Goal: Task Accomplishment & Management: Complete application form

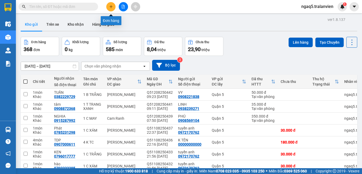
click at [110, 6] on icon "plus" at bounding box center [111, 7] width 4 height 4
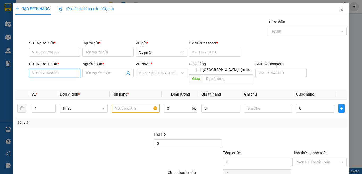
click at [46, 74] on input "SĐT Người Nhận *" at bounding box center [54, 73] width 51 height 8
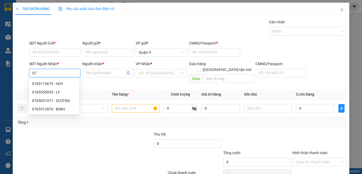
type input "0"
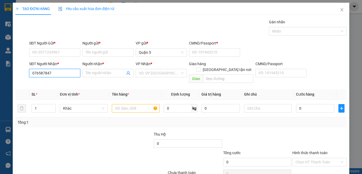
type input "0765878475"
drag, startPoint x: 56, startPoint y: 87, endPoint x: 59, endPoint y: 75, distance: 11.8
click at [56, 87] on div "0765878475 - HÂN" at bounding box center [54, 83] width 50 height 8
type input "HÂN"
checkbox input "true"
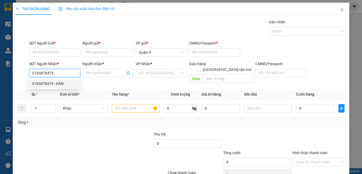
type input "846 LƯƠNG ĐỊNH CỦA"
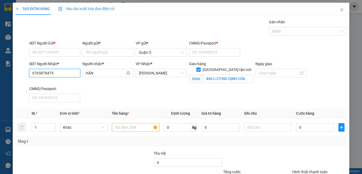
click at [59, 73] on input "0765878475" at bounding box center [54, 73] width 51 height 8
type input "0765878475"
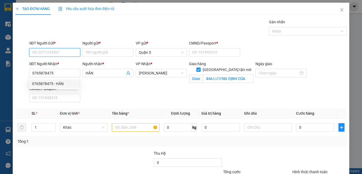
click at [36, 52] on input "SĐT Người Gửi *" at bounding box center [54, 52] width 51 height 8
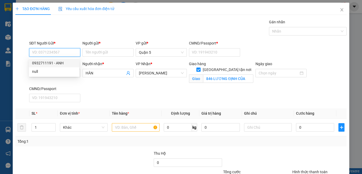
click at [58, 63] on div "0932711191 - ANH" at bounding box center [54, 63] width 44 height 6
type input "0932711191"
type input "ANH"
type input "032090000035"
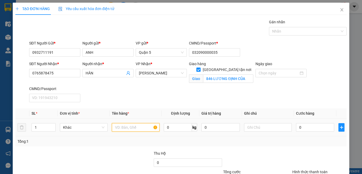
click at [124, 128] on input "text" at bounding box center [136, 127] width 48 height 8
click at [120, 126] on input "text" at bounding box center [136, 127] width 48 height 8
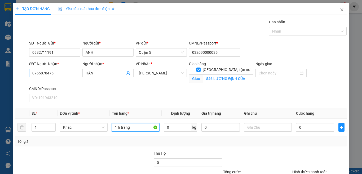
type input "1 h trang"
drag, startPoint x: 48, startPoint y: 73, endPoint x: 43, endPoint y: 70, distance: 5.2
click at [21, 74] on div "SĐT Người Nhận * 0765878475 0765878475 Người nhận * HÂN VP Nhận * Lê Hồng Phong…" at bounding box center [181, 82] width 332 height 43
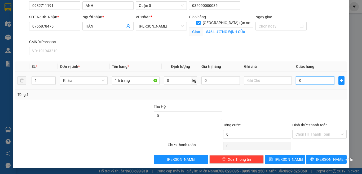
click at [298, 81] on input "0" at bounding box center [315, 80] width 38 height 8
type input "6"
type input "60"
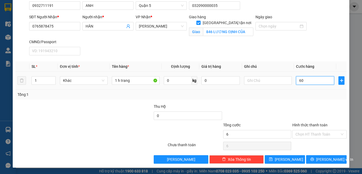
type input "60"
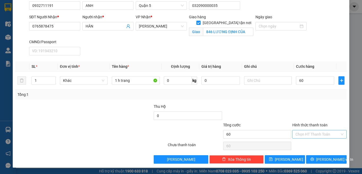
click at [299, 135] on input "Hình thức thanh toán" at bounding box center [317, 134] width 44 height 8
type input "60.000"
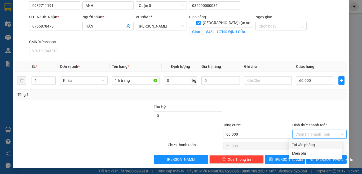
click at [305, 145] on div "Tại văn phòng" at bounding box center [315, 145] width 47 height 6
type input "0"
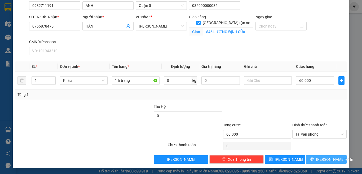
drag, startPoint x: 320, startPoint y: 159, endPoint x: 259, endPoint y: 135, distance: 65.6
click at [320, 159] on span "Lưu và In" at bounding box center [334, 159] width 37 height 6
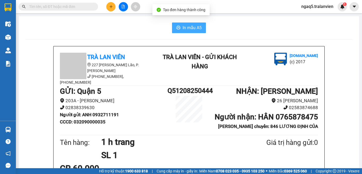
click at [182, 30] on span "In mẫu A5" at bounding box center [191, 27] width 19 height 7
click at [78, 8] on input "text" at bounding box center [60, 7] width 62 height 6
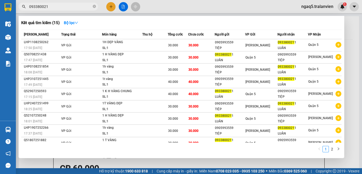
type input "0933800211"
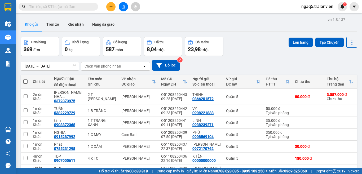
click at [65, 6] on input "text" at bounding box center [60, 7] width 62 height 6
paste input "0765878475"
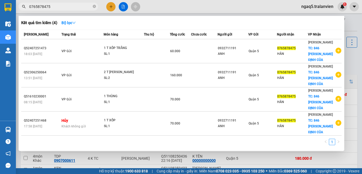
type input "0765878475"
